Goal: Navigation & Orientation: Find specific page/section

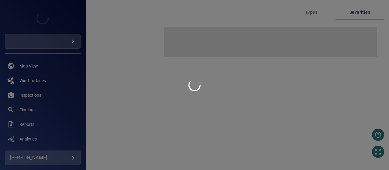
type input "***"
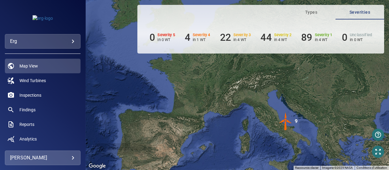
drag, startPoint x: 158, startPoint y: 86, endPoint x: 212, endPoint y: 134, distance: 72.0
click at [212, 134] on div "Pour activer le glissement avec le clavier, appuyez sur Alt+Entrée. Une fois ce…" at bounding box center [238, 85] width 304 height 170
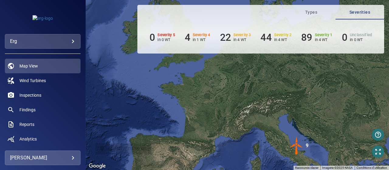
drag, startPoint x: 182, startPoint y: 88, endPoint x: 194, endPoint y: 113, distance: 27.9
click at [194, 113] on div "Pour activer le glissement avec le clavier, appuyez sur Alt+Entrée. Une fois ce…" at bounding box center [238, 85] width 304 height 170
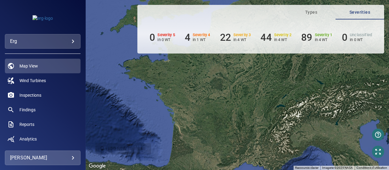
click at [57, 42] on body "**********" at bounding box center [194, 85] width 389 height 170
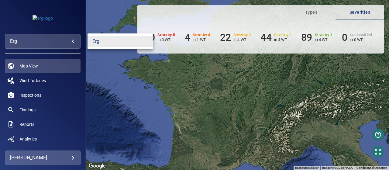
click at [57, 42] on div at bounding box center [194, 85] width 389 height 170
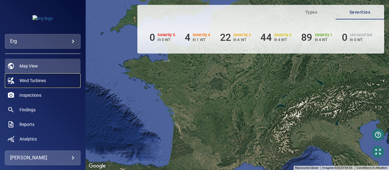
click at [46, 83] on span "Wind Turbines" at bounding box center [32, 81] width 26 height 6
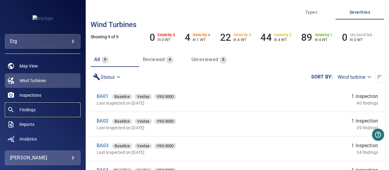
click at [33, 108] on span "Findings" at bounding box center [27, 110] width 16 height 6
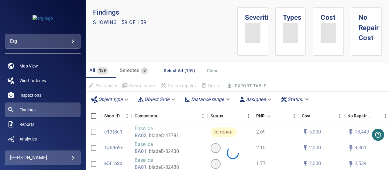
scroll to position [30, 0]
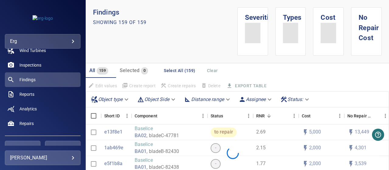
click at [33, 108] on span "Analytics" at bounding box center [27, 109] width 17 height 6
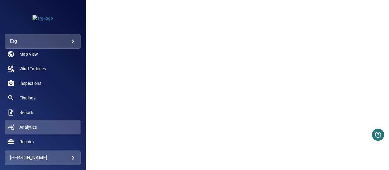
scroll to position [12, 0]
